Goal: Find specific page/section: Find specific page/section

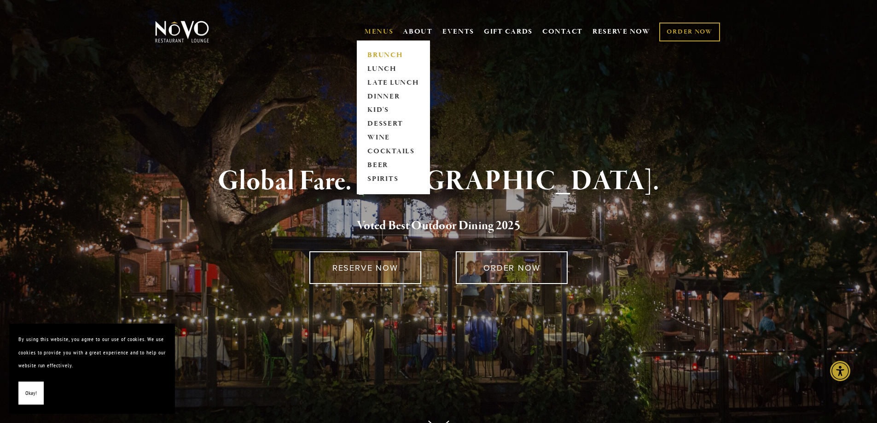
click at [390, 54] on link "BRUNCH" at bounding box center [393, 55] width 58 height 14
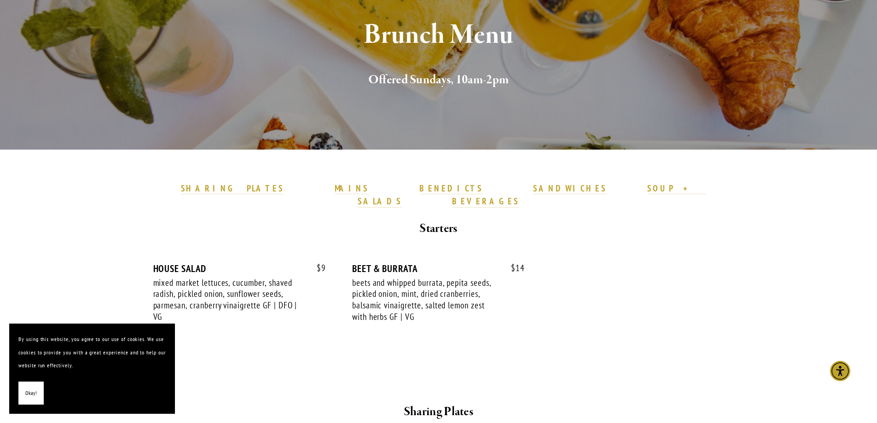
scroll to position [138, 0]
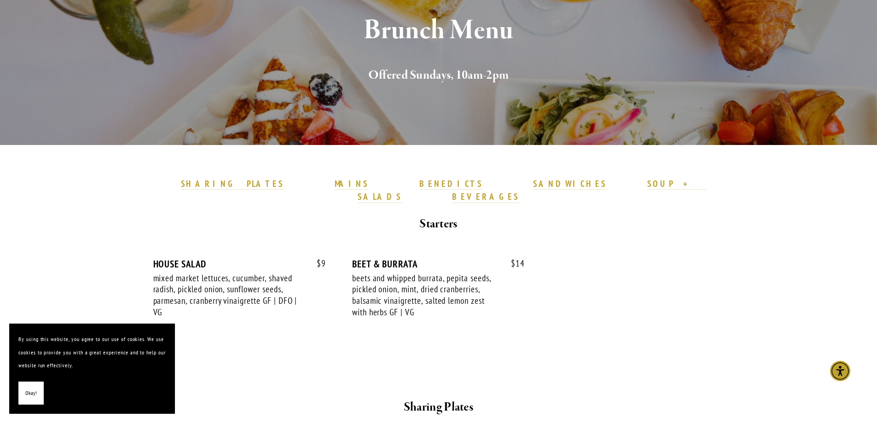
click at [36, 395] on button "Okay!" at bounding box center [30, 392] width 25 height 23
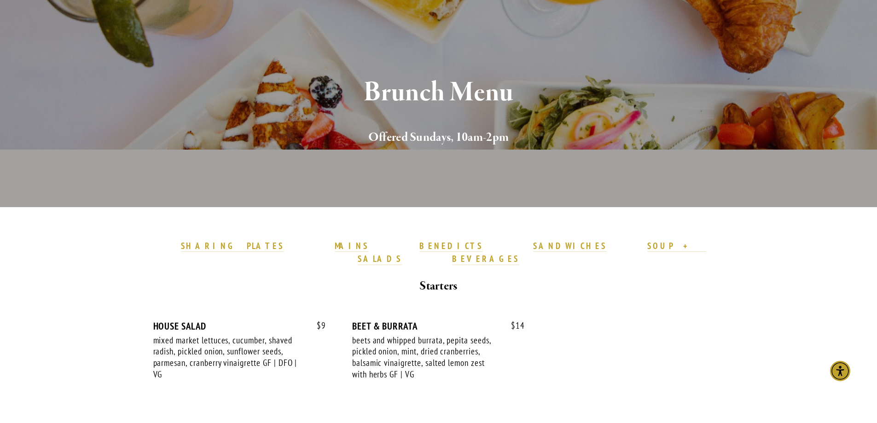
scroll to position [0, 0]
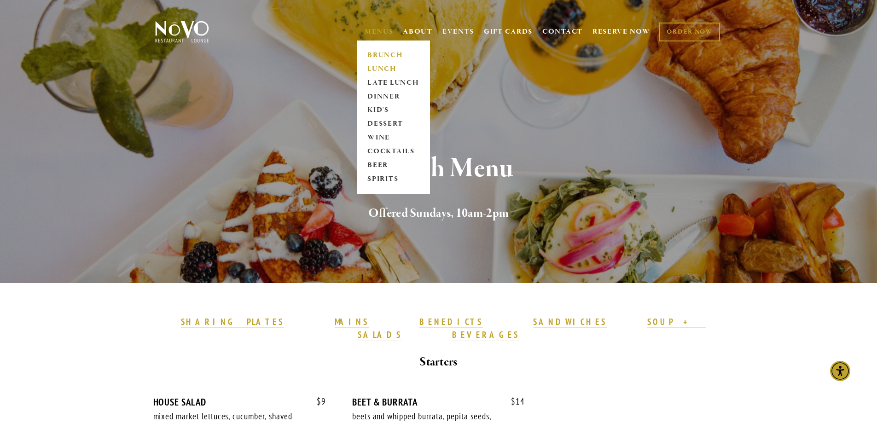
click at [386, 69] on link "LUNCH" at bounding box center [393, 69] width 58 height 14
